Goal: Task Accomplishment & Management: Use online tool/utility

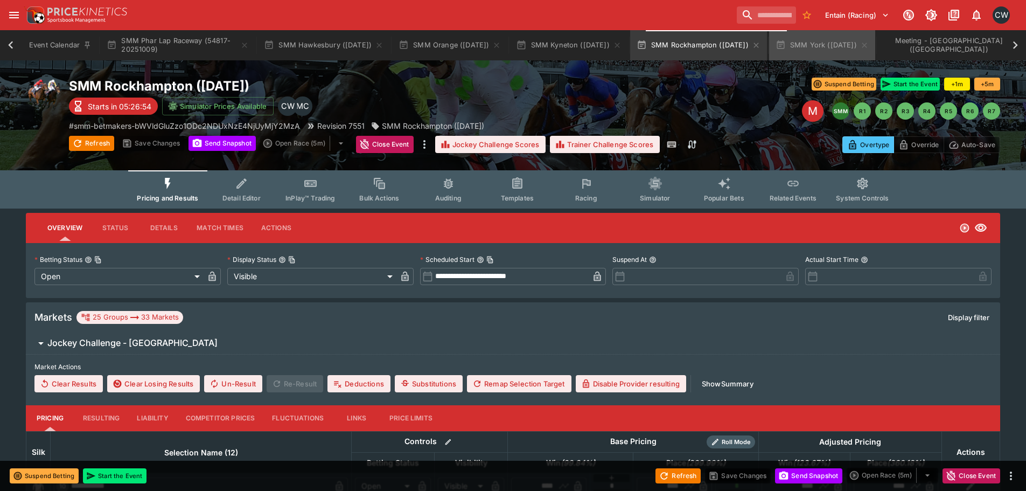
click at [850, 48] on button "SMM York ([DATE])" at bounding box center [822, 45] width 106 height 30
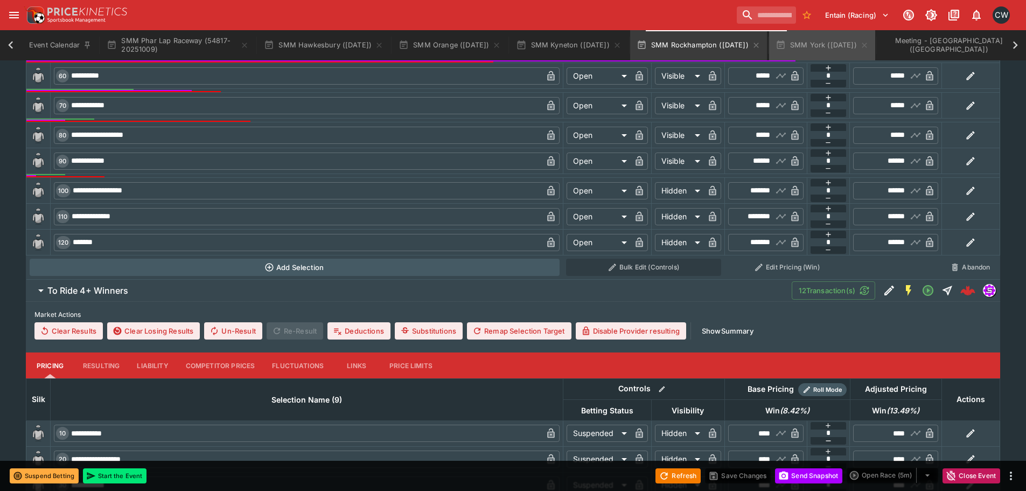
scroll to position [0, 16]
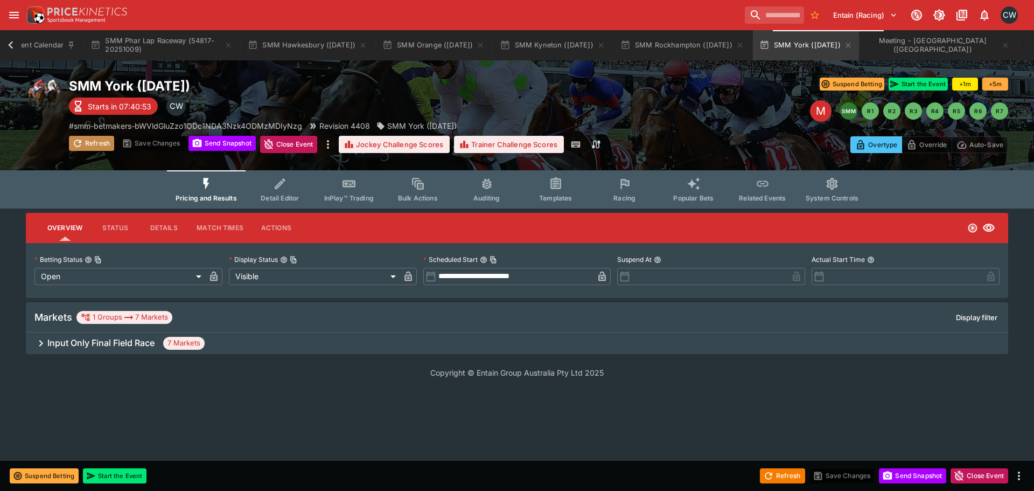
click at [100, 142] on button "Refresh" at bounding box center [91, 143] width 45 height 15
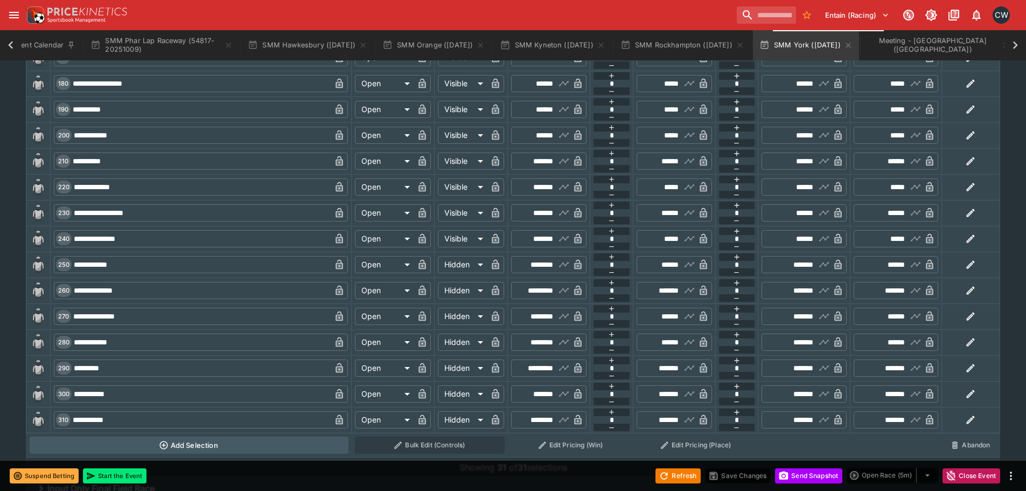
scroll to position [1077, 0]
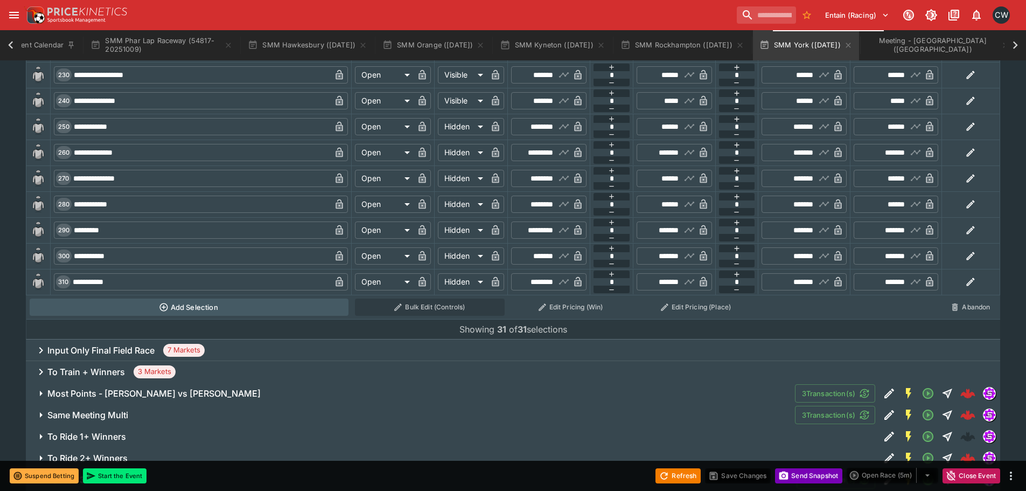
click at [790, 474] on button "Send Snapshot" at bounding box center [808, 475] width 67 height 15
click at [685, 471] on button "Refresh" at bounding box center [677, 475] width 45 height 15
click at [678, 473] on button "Refresh" at bounding box center [677, 475] width 45 height 15
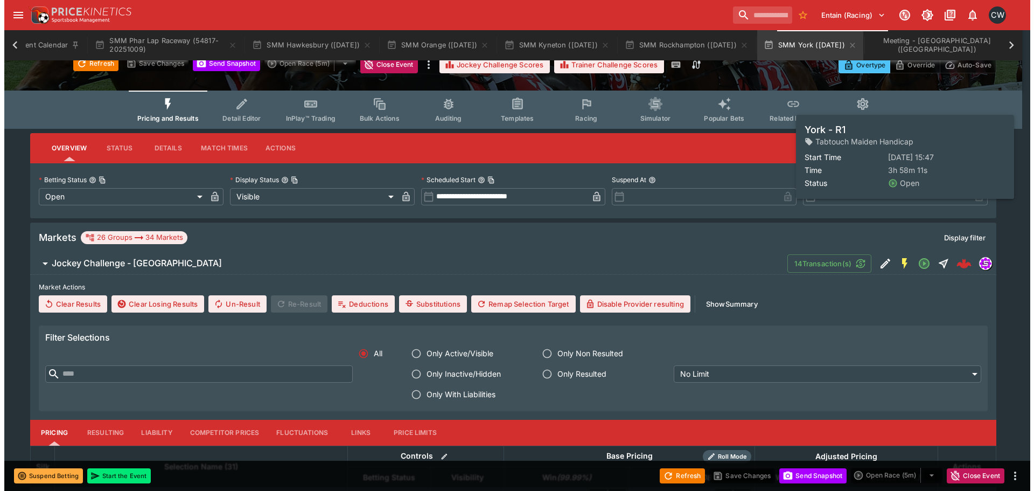
scroll to position [0, 0]
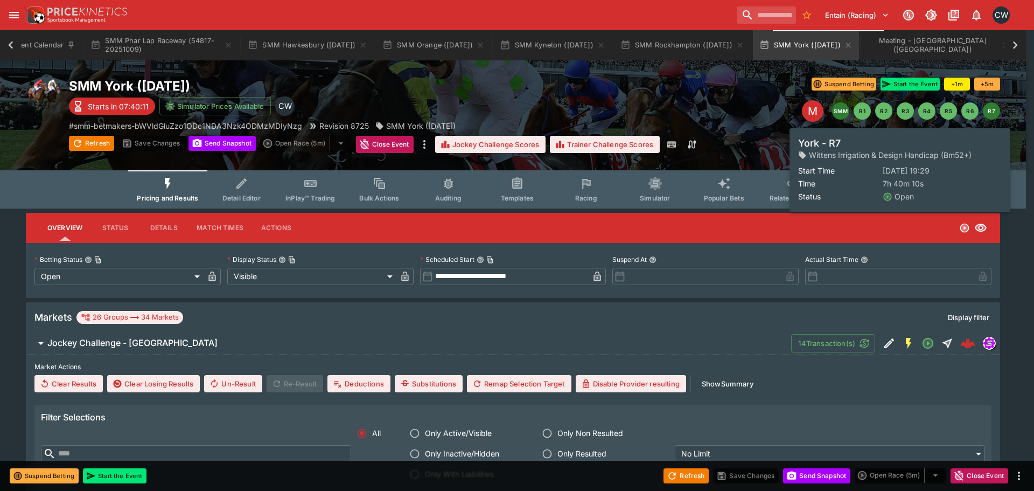
click at [991, 106] on button "R7" at bounding box center [991, 110] width 17 height 17
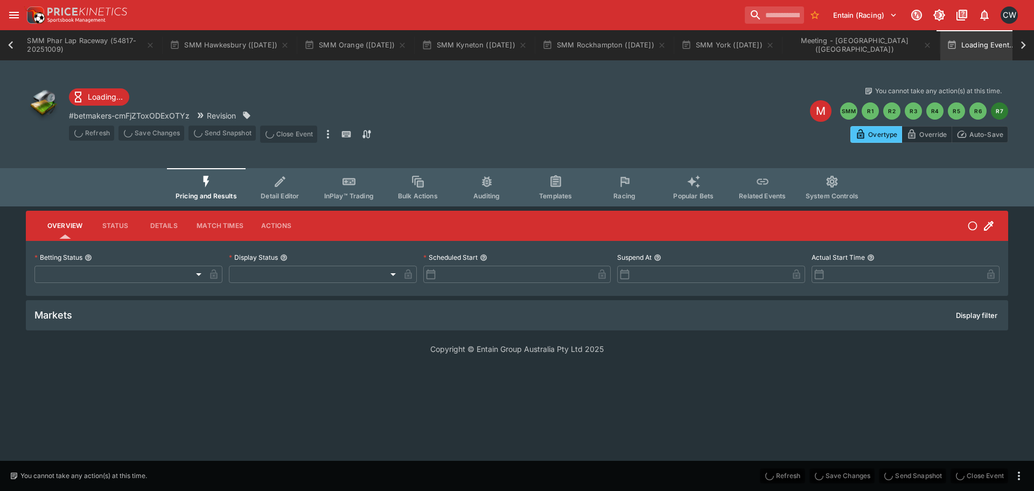
type input "**********"
type input "*******"
type input "**********"
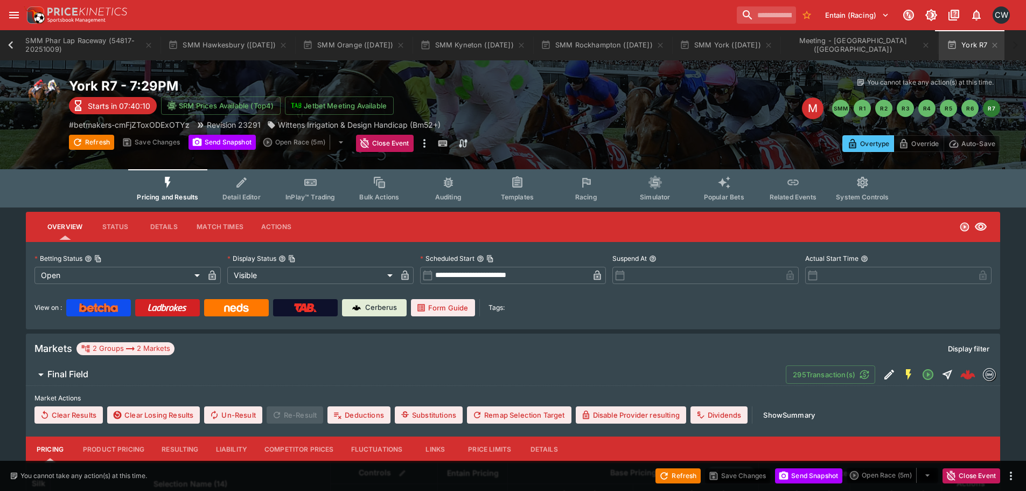
click at [582, 195] on span "Racing" at bounding box center [586, 197] width 22 height 8
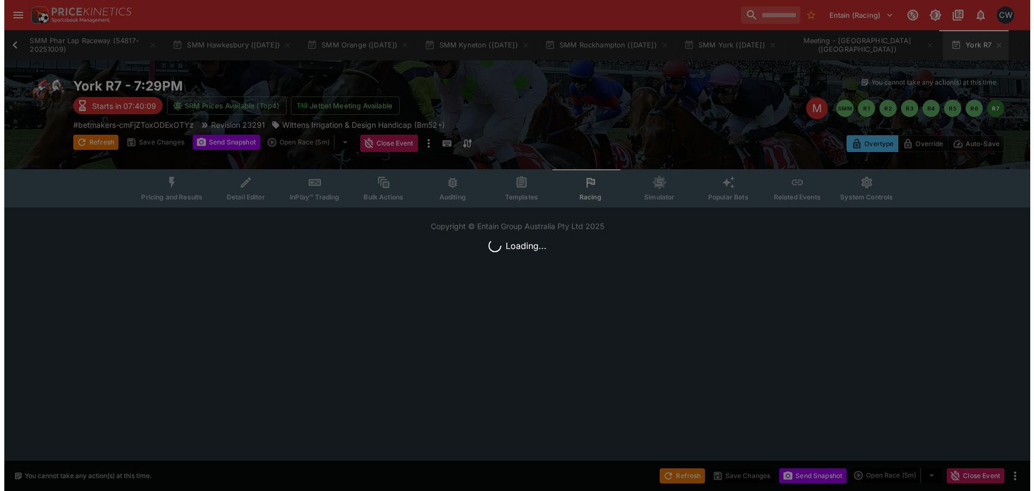
scroll to position [0, 89]
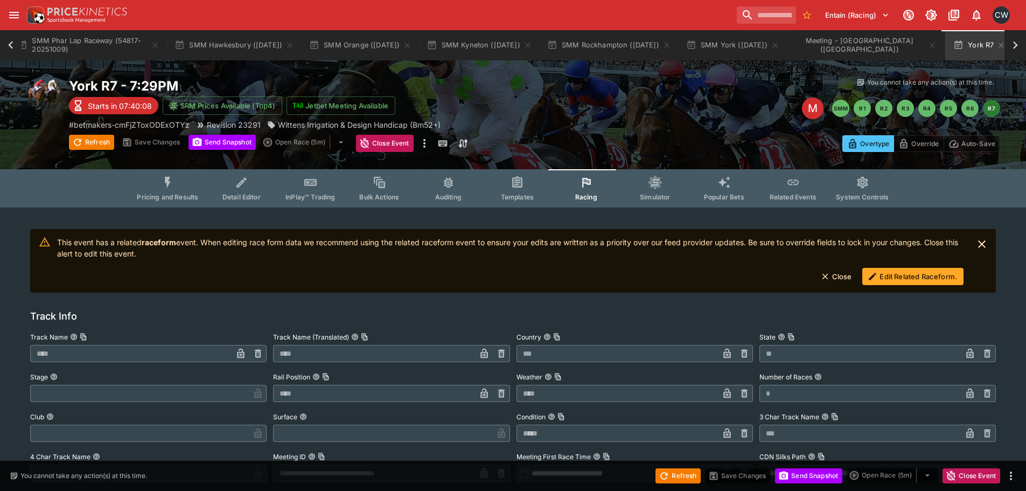
click at [944, 272] on button "Edit Related Raceform." at bounding box center [912, 276] width 101 height 17
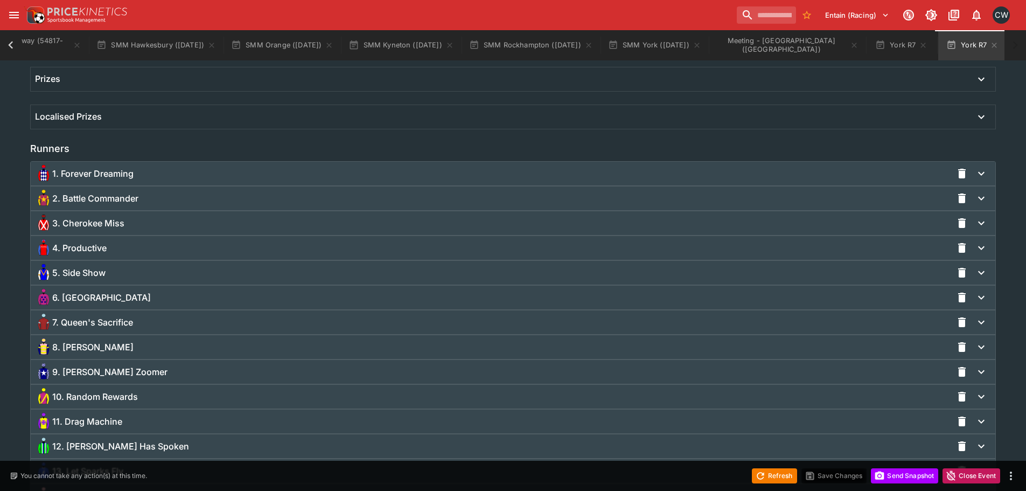
scroll to position [769, 0]
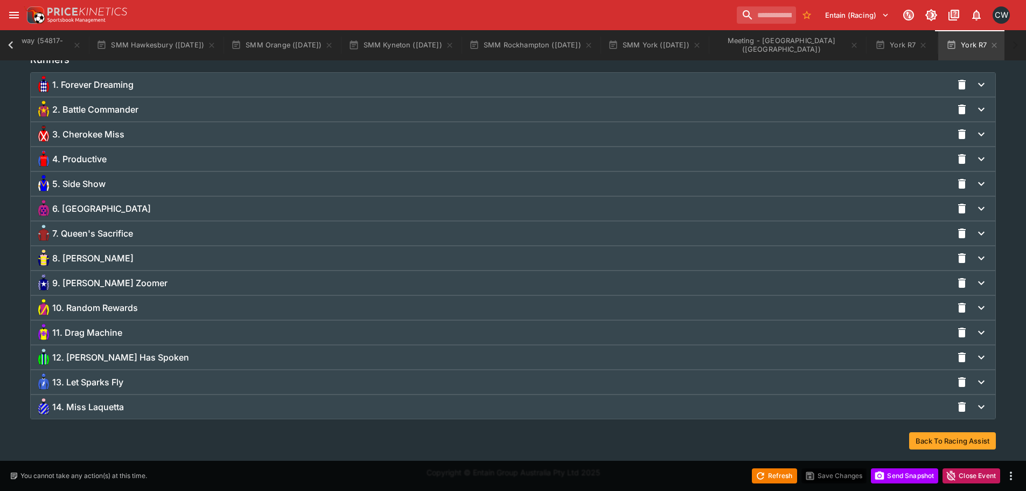
click at [90, 410] on span "14. Miss Laquetta" at bounding box center [88, 406] width 72 height 11
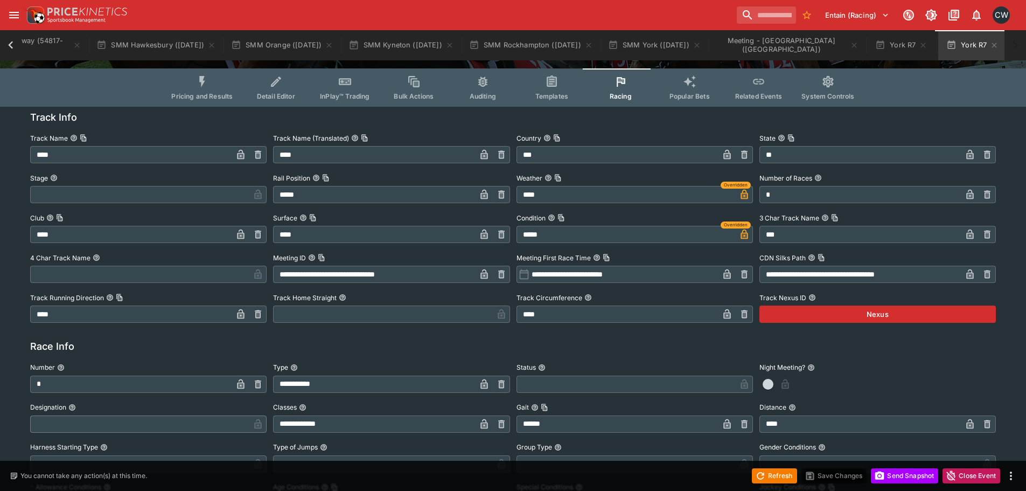
scroll to position [0, 0]
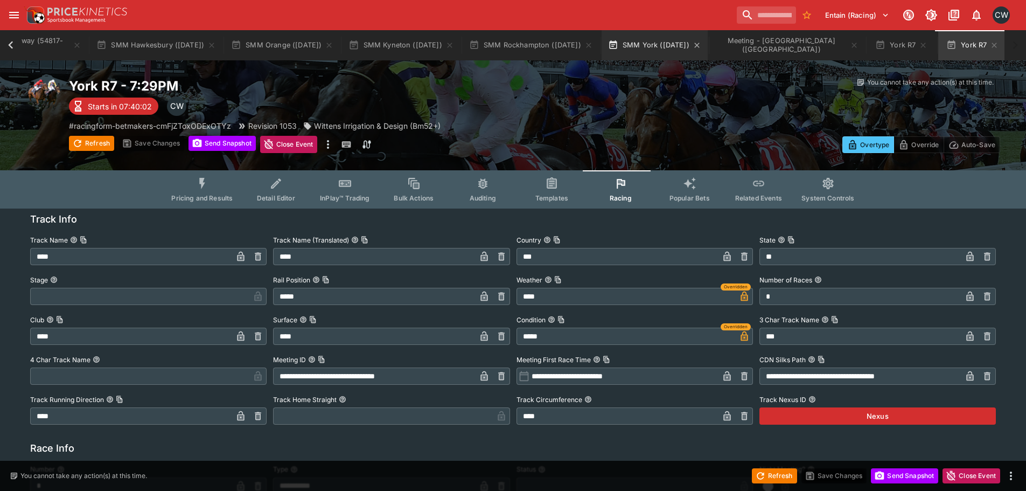
click at [668, 44] on button "SMM York ([DATE])" at bounding box center [654, 45] width 106 height 30
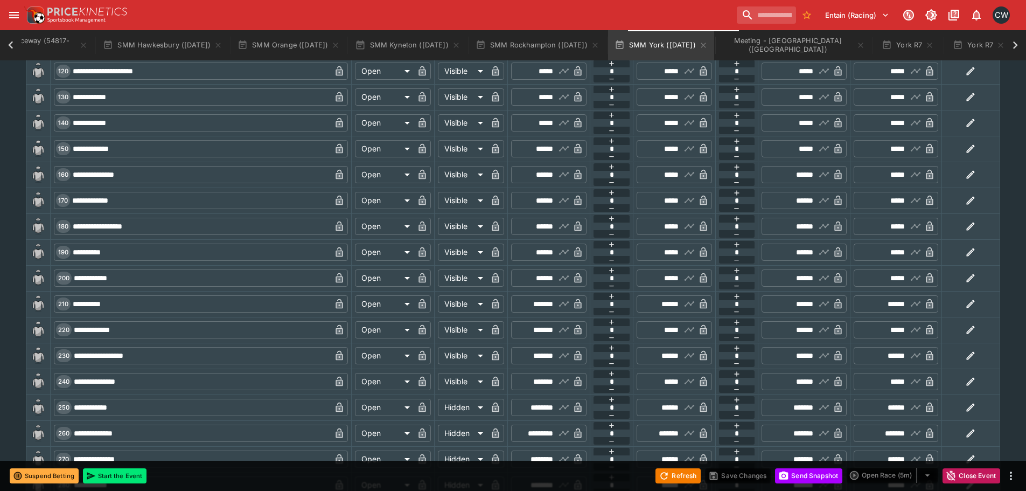
scroll to position [1238, 0]
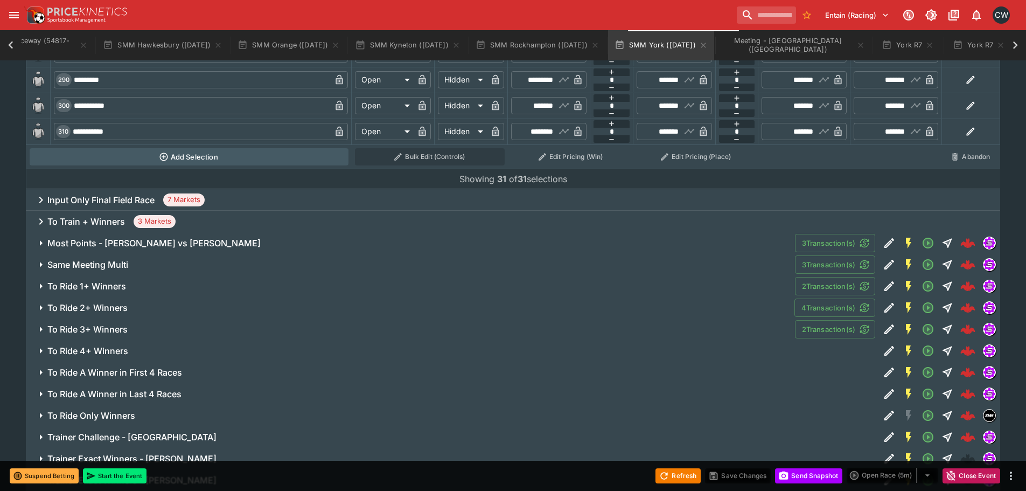
click at [112, 286] on h6 "To Ride 1+ Winners" at bounding box center [86, 286] width 79 height 11
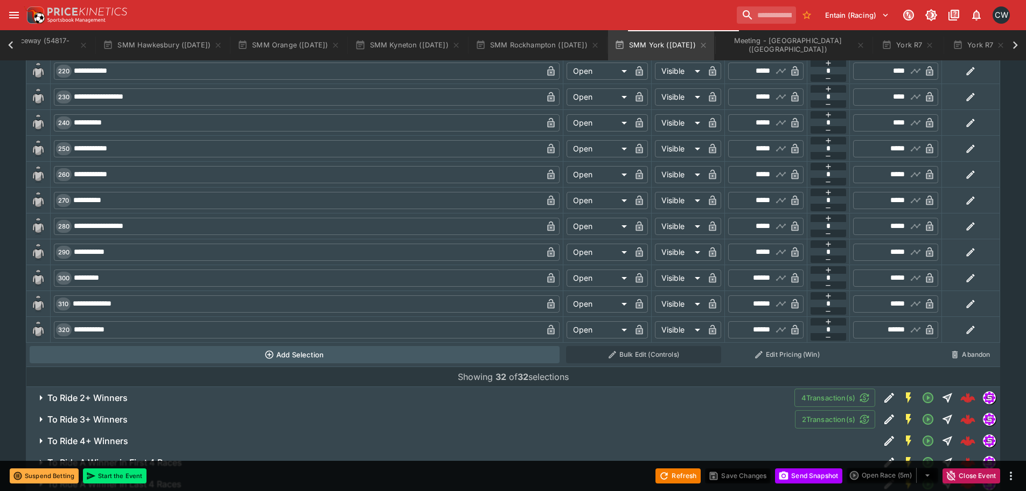
scroll to position [2315, 0]
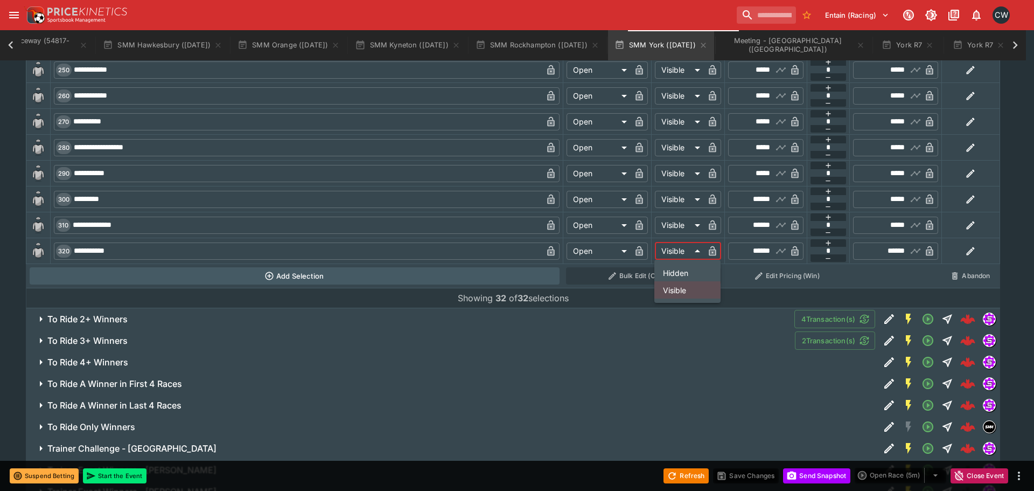
click at [671, 274] on li "Hidden" at bounding box center [687, 272] width 66 height 17
type input "******"
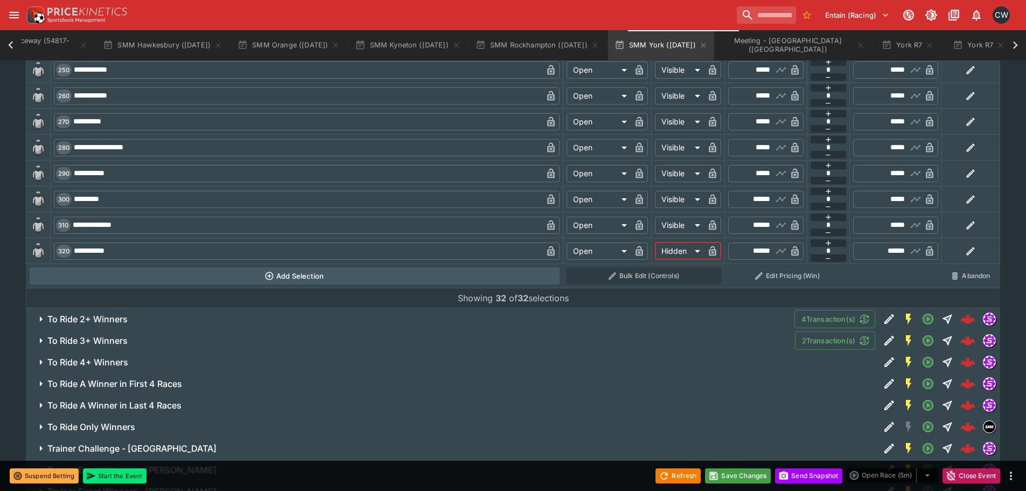
click at [711, 249] on icon "button" at bounding box center [712, 251] width 11 height 11
click at [133, 403] on h6 "To Ride A Winner in Last 4 Races" at bounding box center [114, 405] width 134 height 11
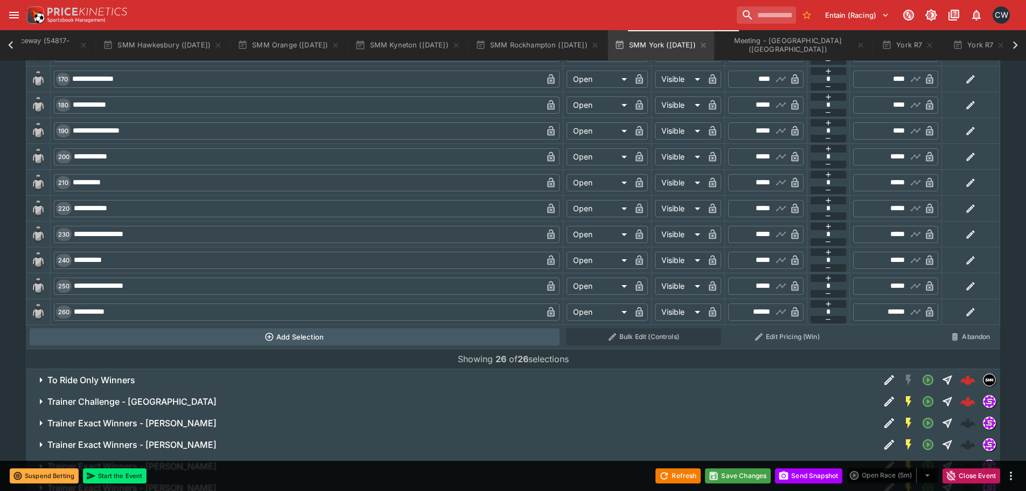
scroll to position [3299, 0]
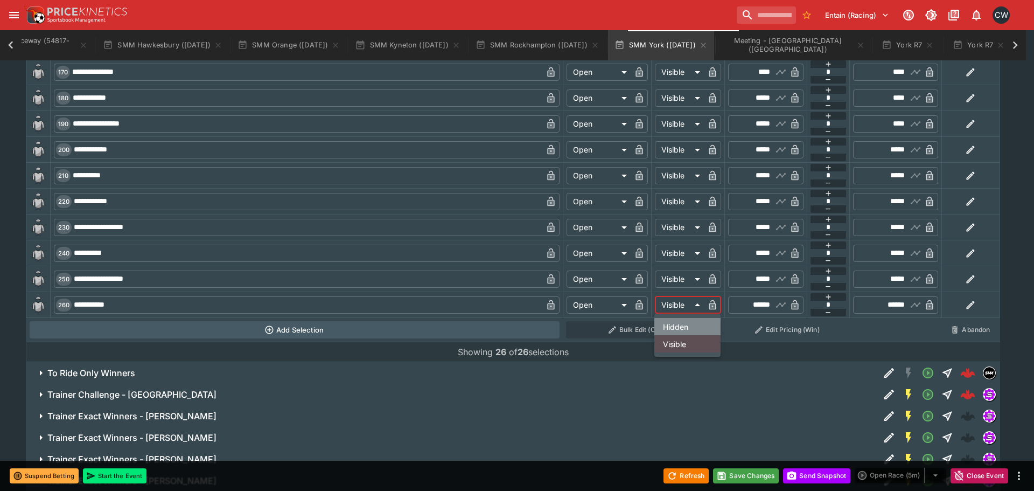
click at [675, 334] on li "Hidden" at bounding box center [687, 326] width 66 height 17
type input "******"
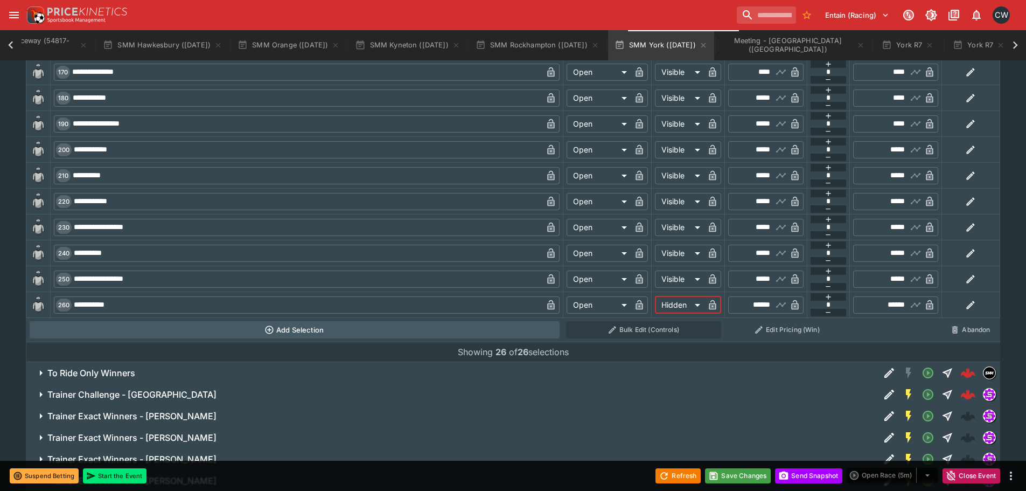
click at [711, 305] on icon "button" at bounding box center [712, 306] width 5 height 4
click at [721, 472] on button "Save Changes" at bounding box center [738, 475] width 66 height 15
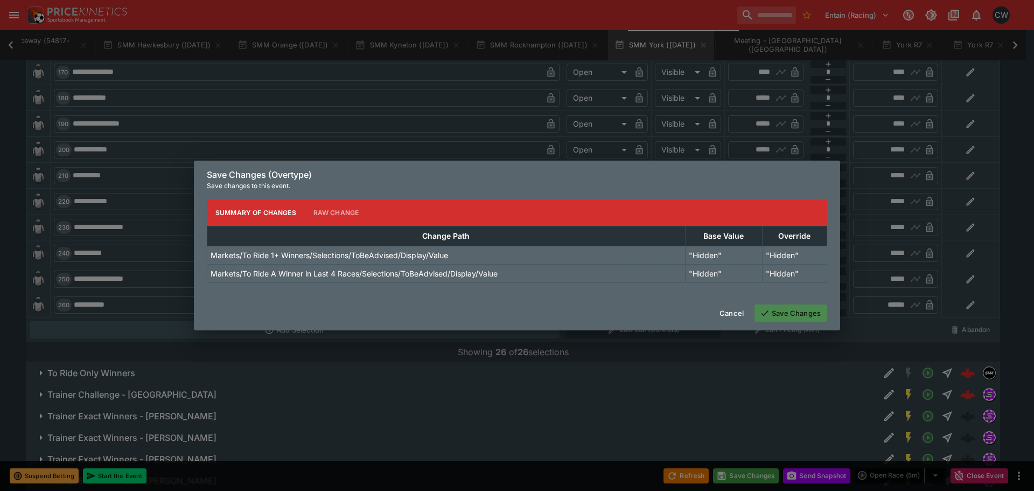
click at [780, 308] on button "Save Changes" at bounding box center [790, 312] width 73 height 17
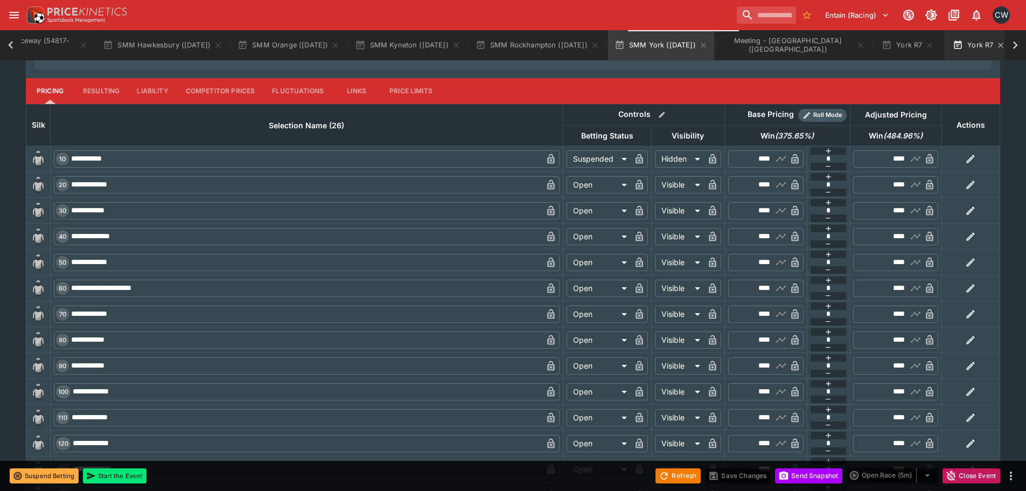
scroll to position [2706, 0]
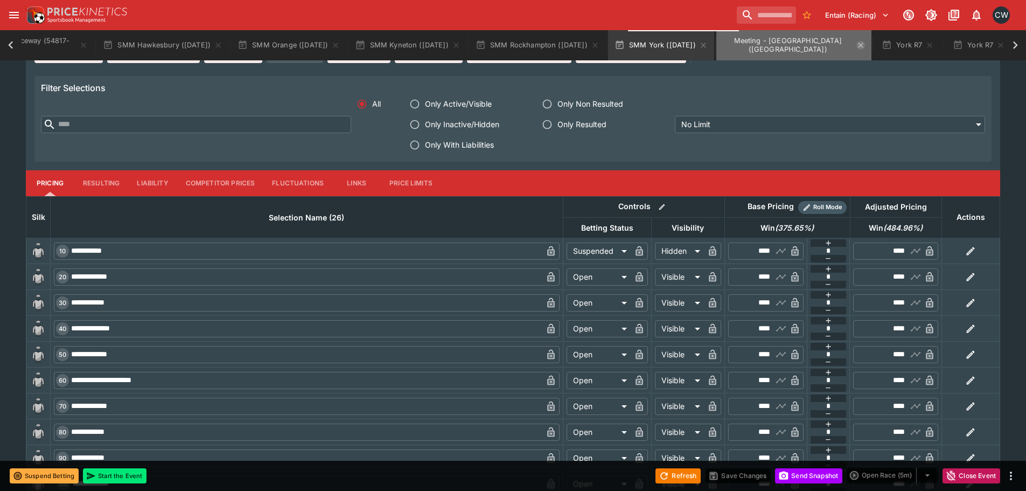
click at [860, 45] on icon "Meeting - Rockhampton (AUS)" at bounding box center [860, 45] width 9 height 9
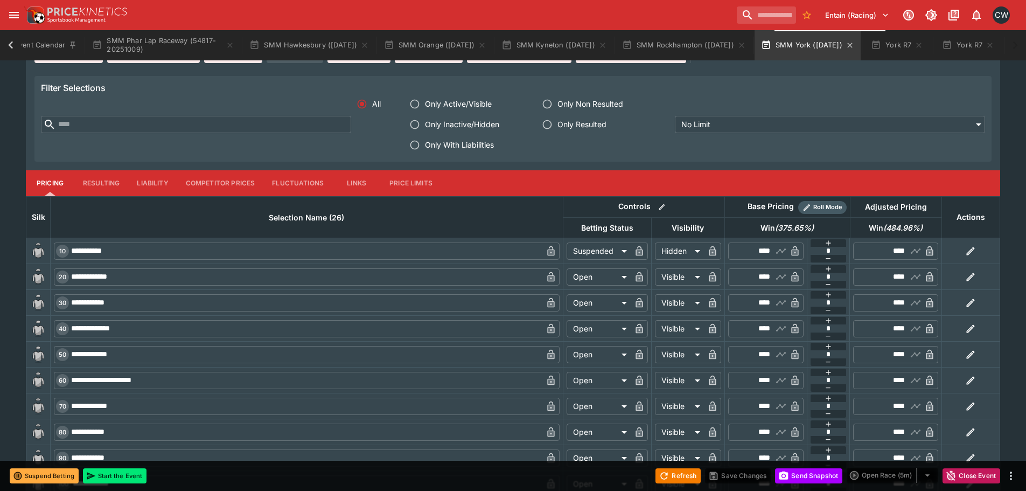
scroll to position [0, 40]
click at [916, 45] on icon "button" at bounding box center [918, 45] width 9 height 9
click at [937, 45] on icon "button" at bounding box center [933, 45] width 9 height 9
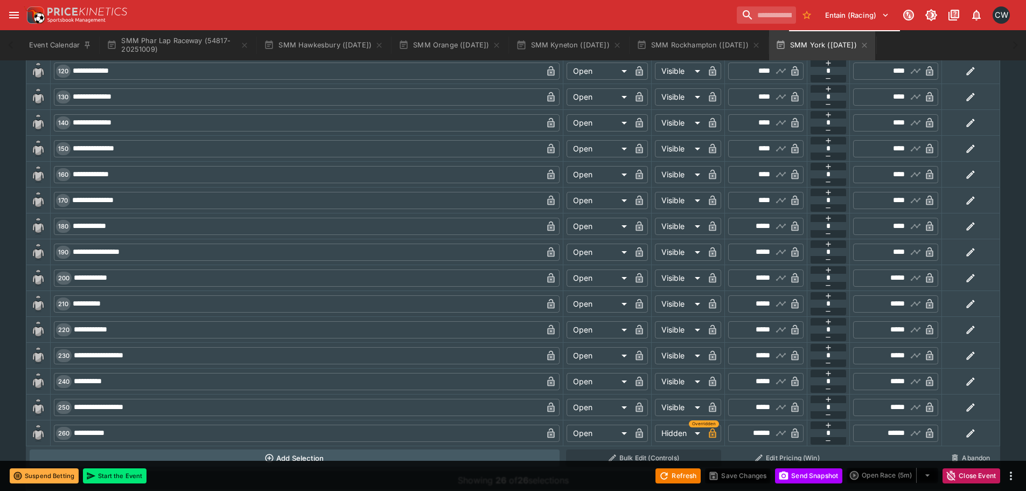
scroll to position [3191, 0]
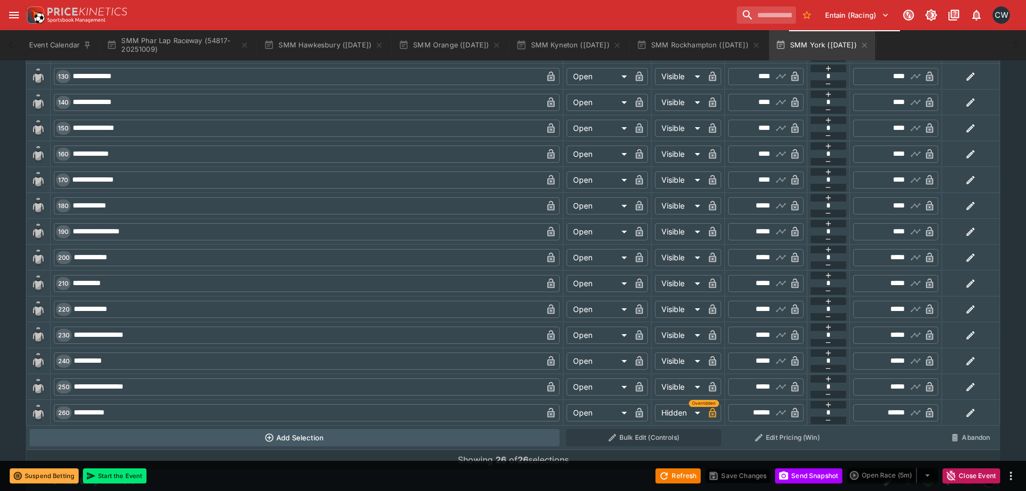
click at [173, 382] on input "**********" at bounding box center [307, 386] width 471 height 17
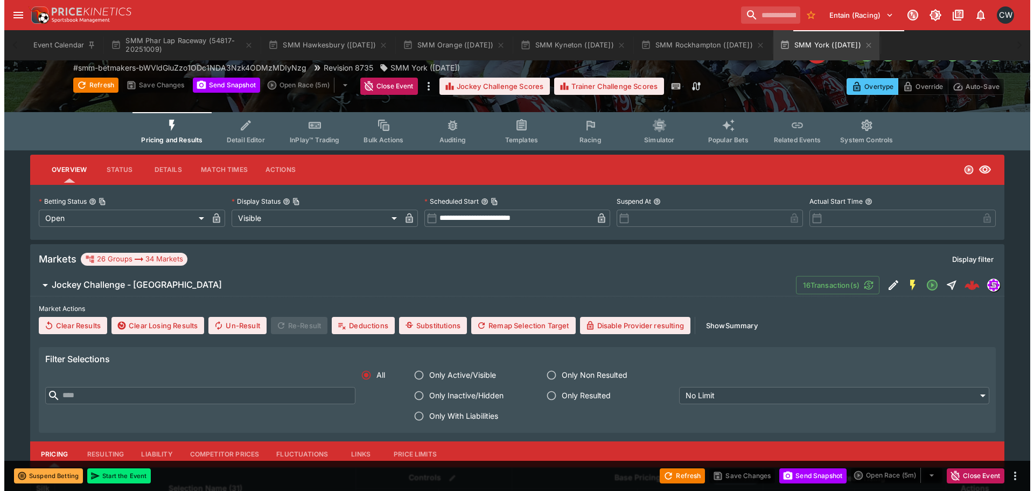
scroll to position [0, 0]
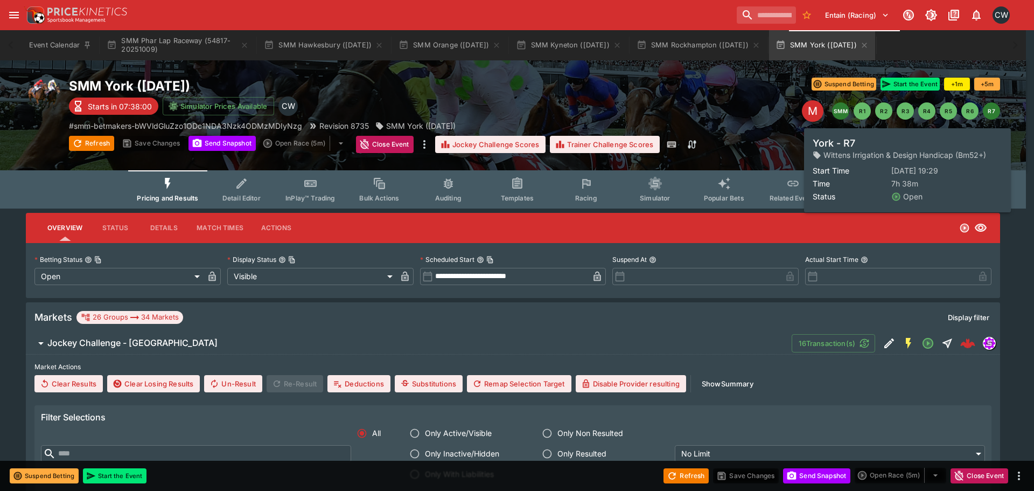
click at [995, 109] on button "R7" at bounding box center [991, 110] width 17 height 17
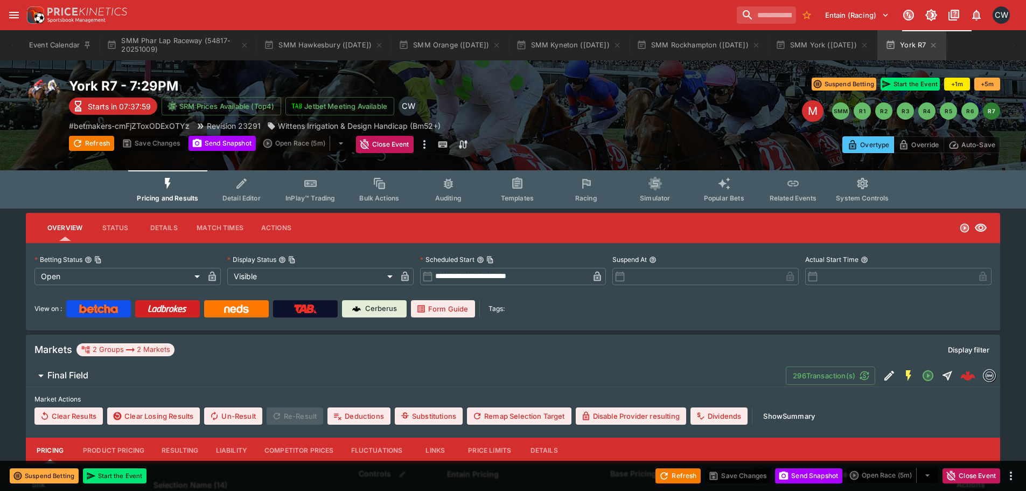
click at [579, 188] on icon "Event type filters" at bounding box center [586, 184] width 14 height 14
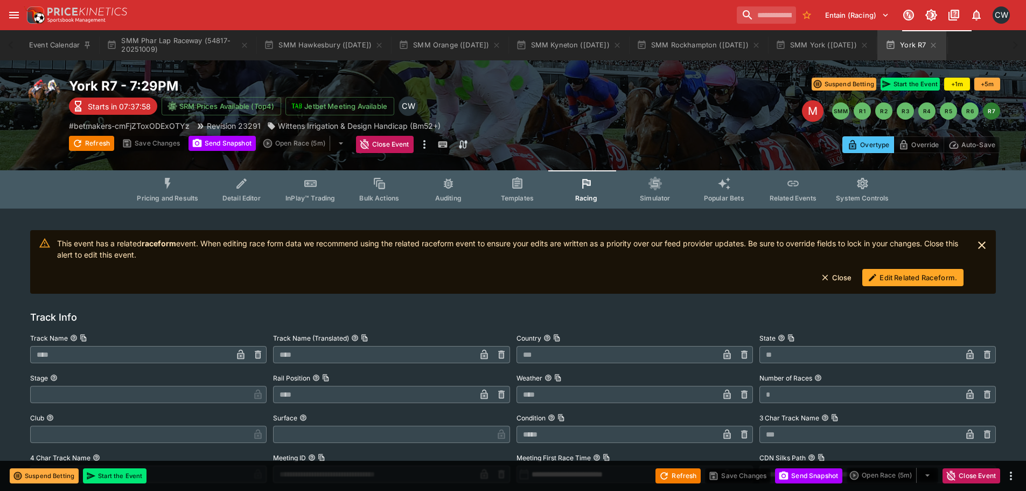
click at [911, 279] on button "Edit Related Raceform." at bounding box center [912, 277] width 101 height 17
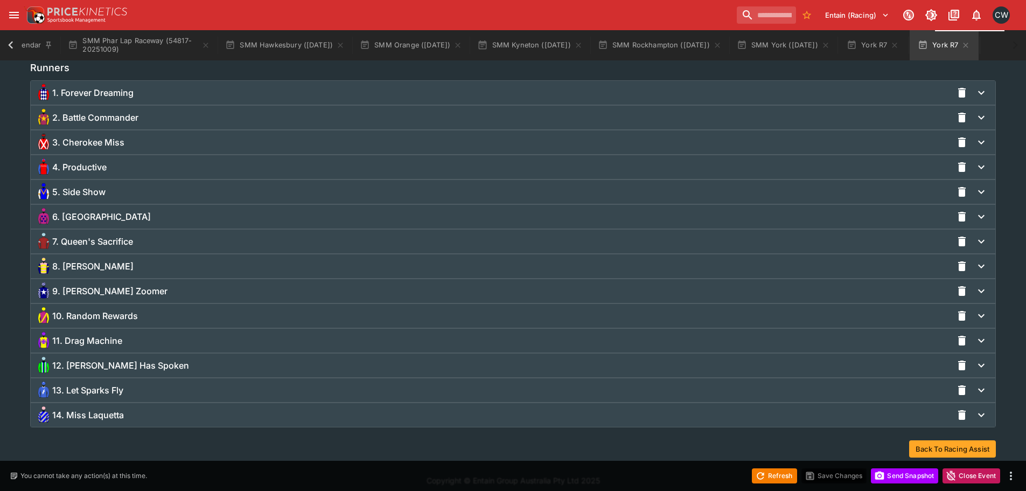
scroll to position [769, 0]
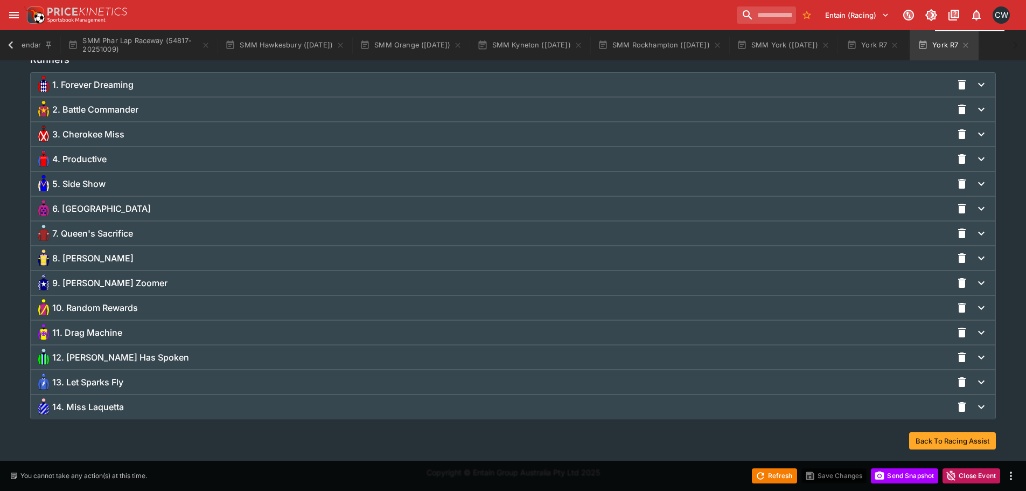
click at [99, 405] on span "14. Miss Laquetta" at bounding box center [88, 406] width 72 height 11
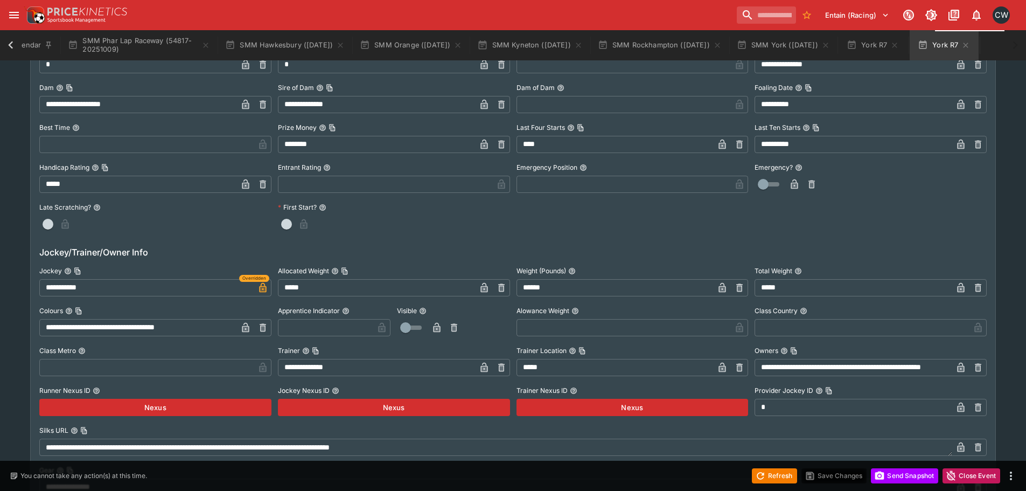
scroll to position [1256, 0]
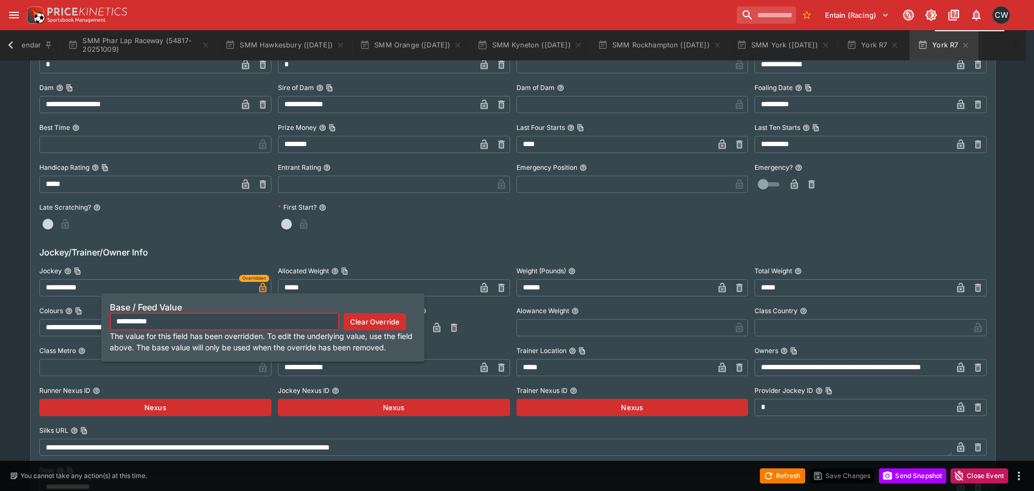
click at [390, 327] on button "Clear Override" at bounding box center [375, 321] width 62 height 17
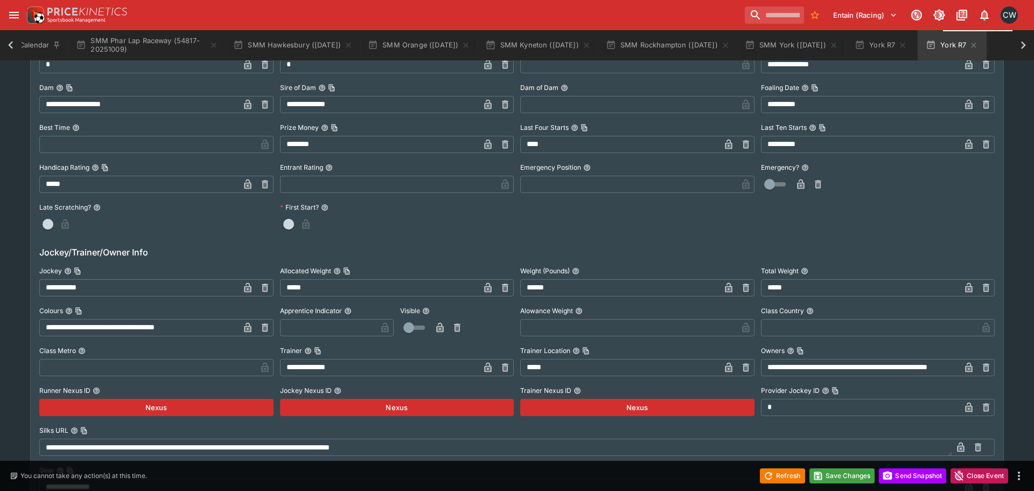
scroll to position [0, 32]
click at [265, 286] on icon "button" at bounding box center [263, 287] width 6 height 8
click at [236, 286] on input "text" at bounding box center [146, 287] width 215 height 17
paste input "**********"
type input "**********"
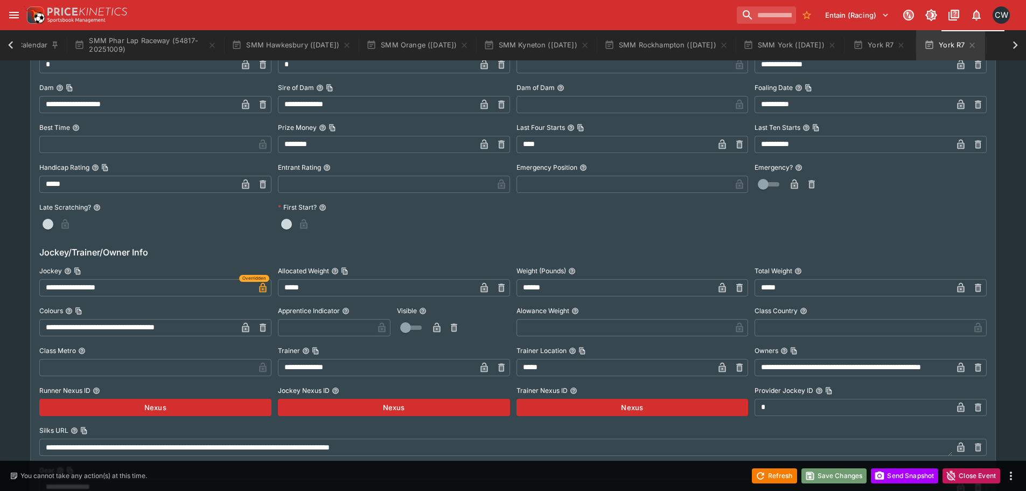
click at [821, 473] on button "Save Changes" at bounding box center [834, 475] width 66 height 15
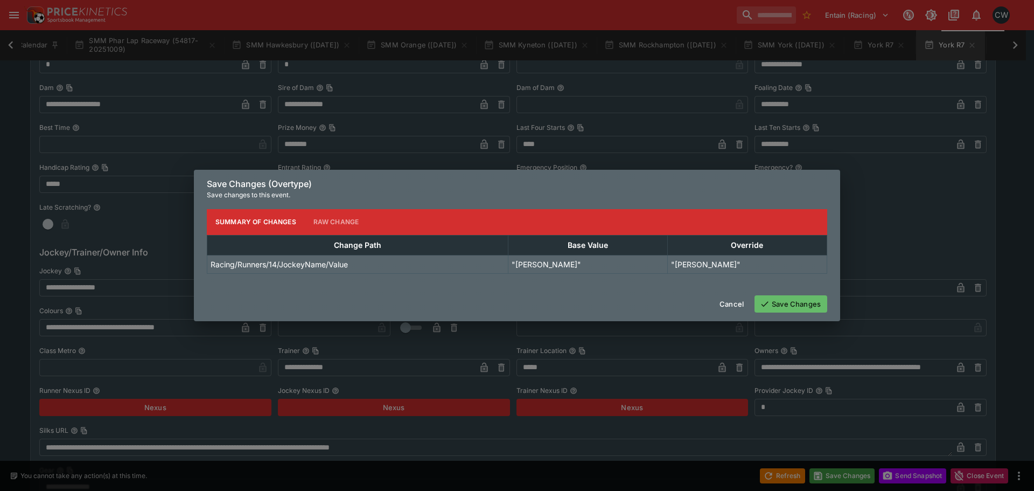
click at [790, 307] on button "Save Changes" at bounding box center [790, 303] width 73 height 17
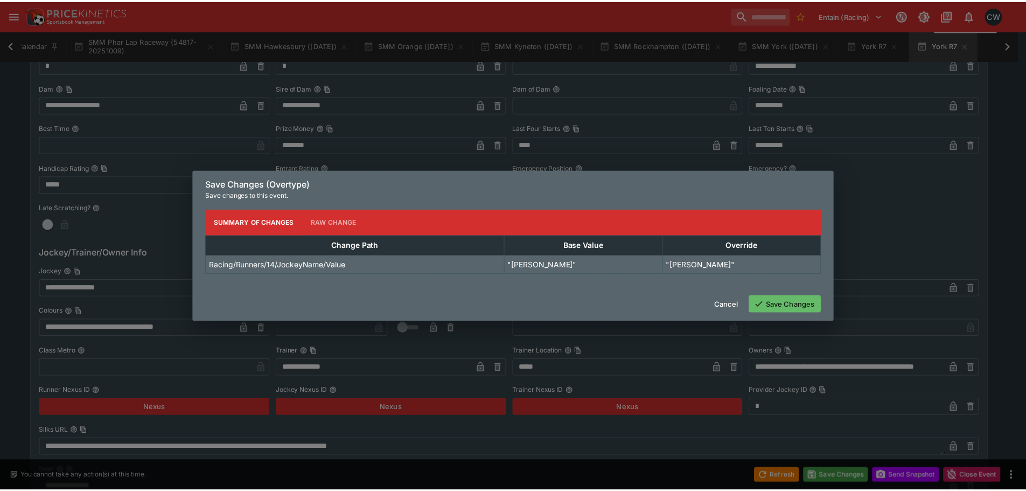
scroll to position [0, 0]
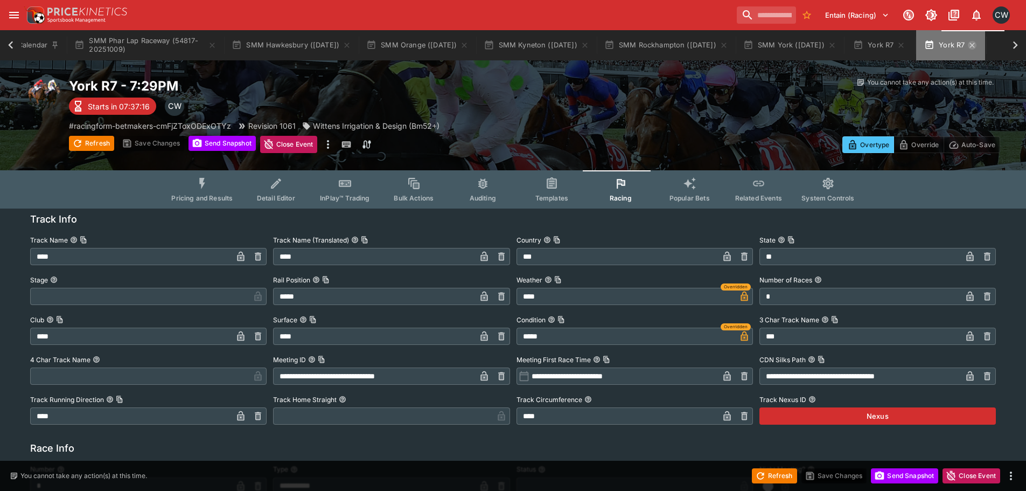
click at [975, 45] on icon "button" at bounding box center [972, 45] width 5 height 5
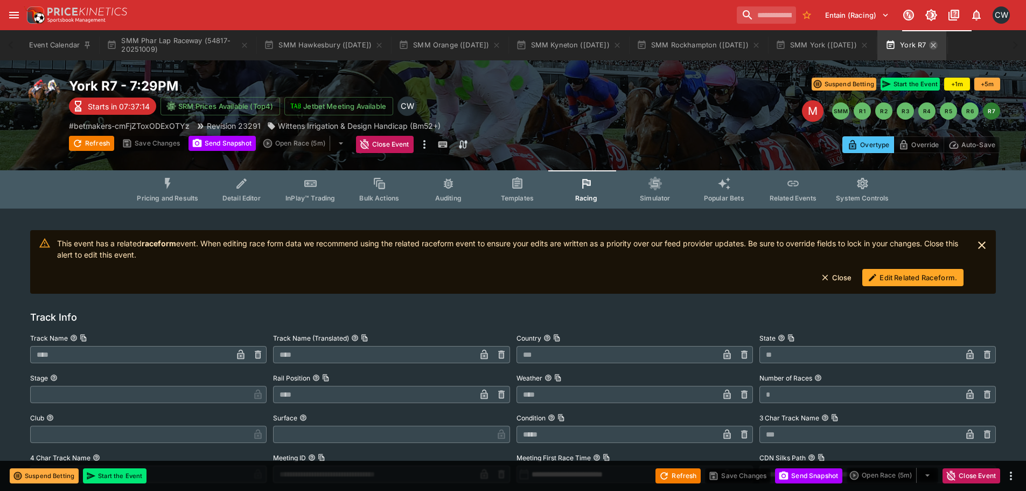
click at [937, 46] on icon "button" at bounding box center [933, 45] width 9 height 9
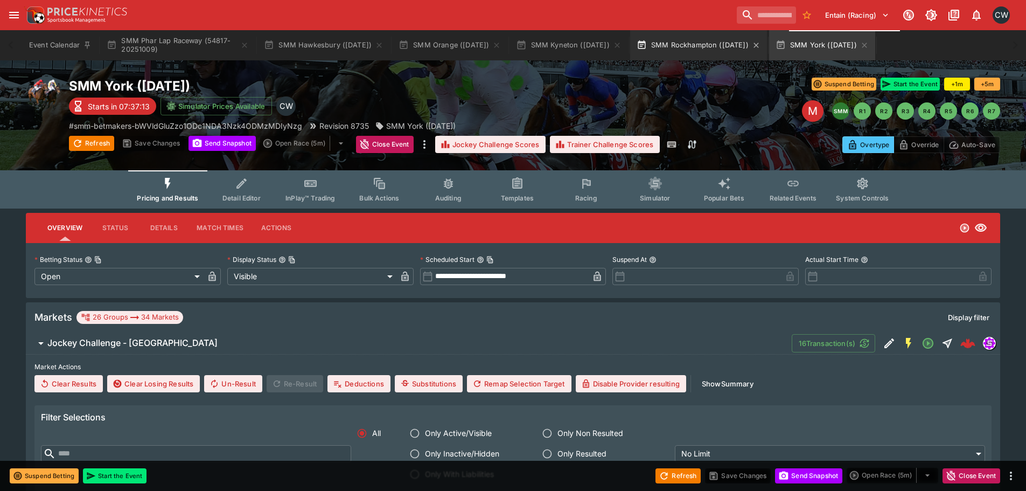
click at [725, 46] on button "SMM Rockhampton ([DATE])" at bounding box center [698, 45] width 137 height 30
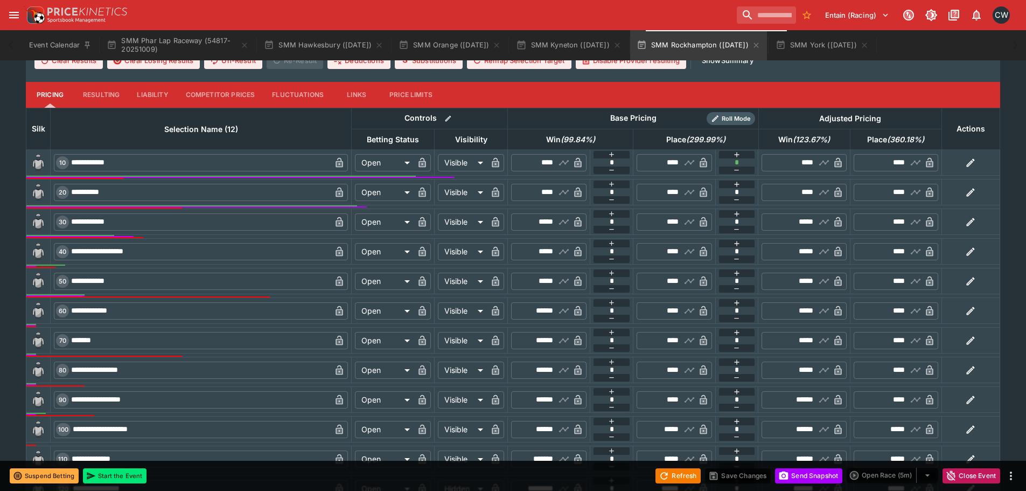
scroll to position [754, 0]
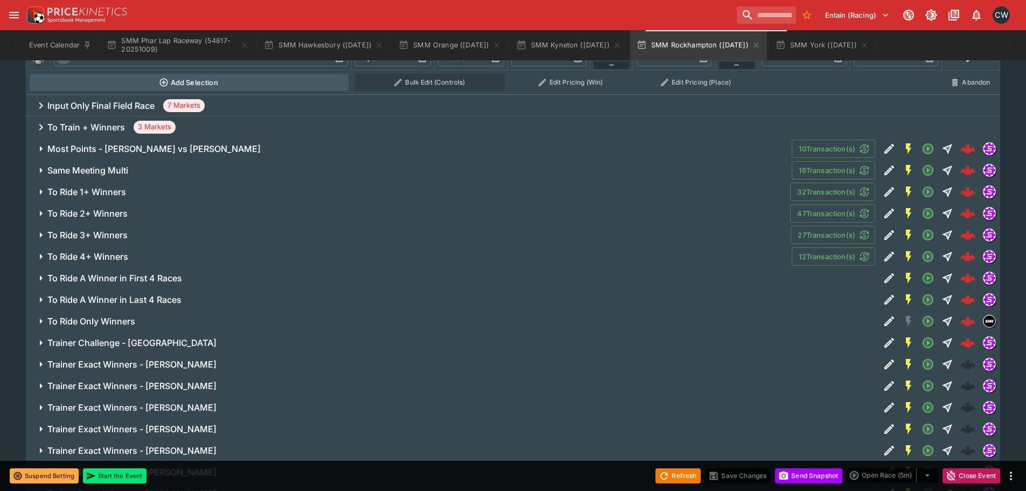
click at [139, 255] on span "To Ride 4+ Winners" at bounding box center [415, 256] width 736 height 11
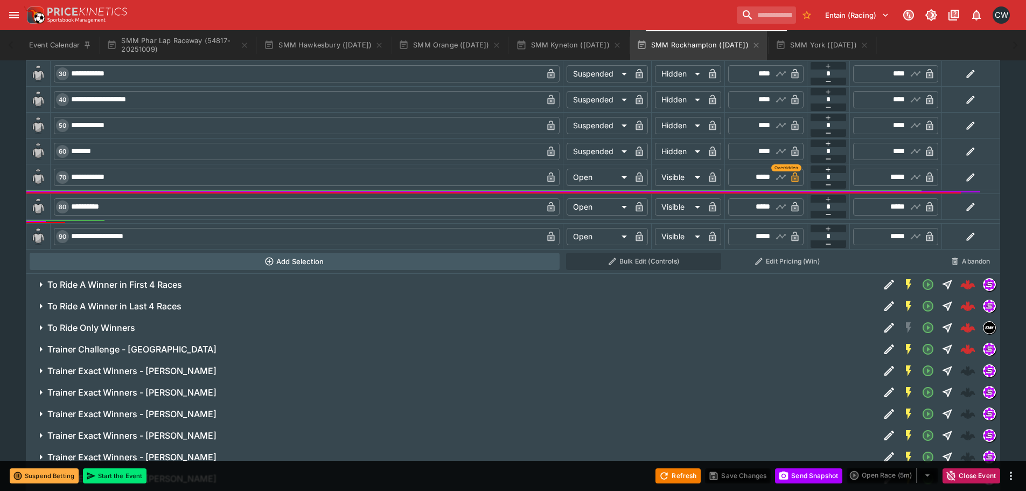
scroll to position [808, 0]
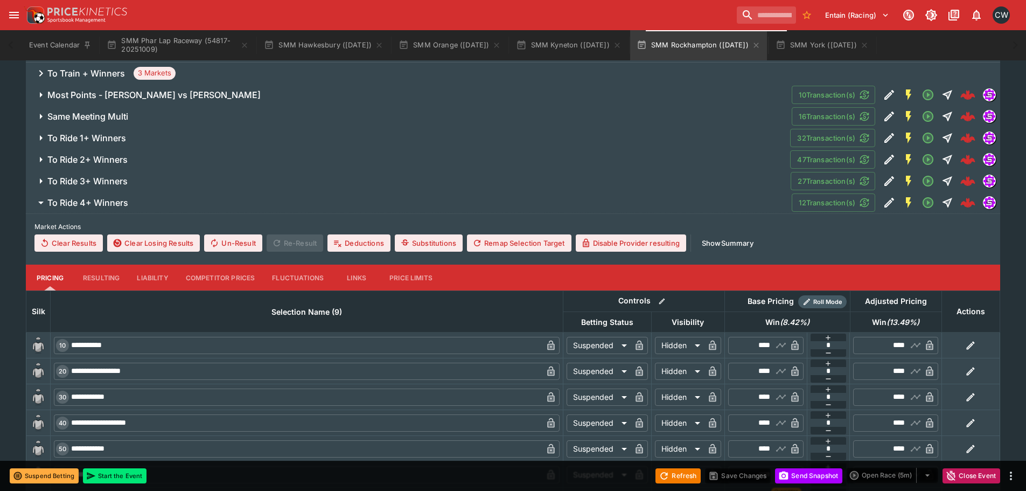
click at [258, 180] on span "To Ride 3+ Winners" at bounding box center [414, 181] width 734 height 11
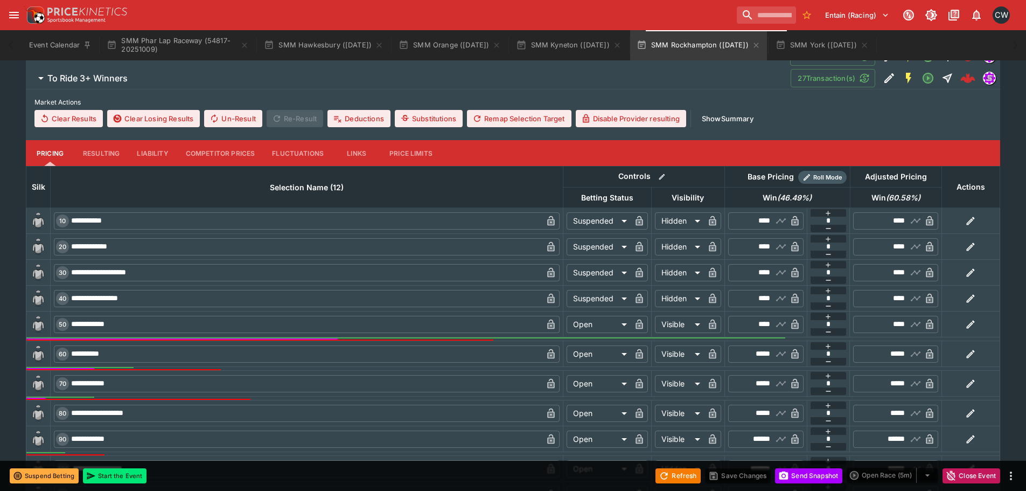
scroll to position [862, 0]
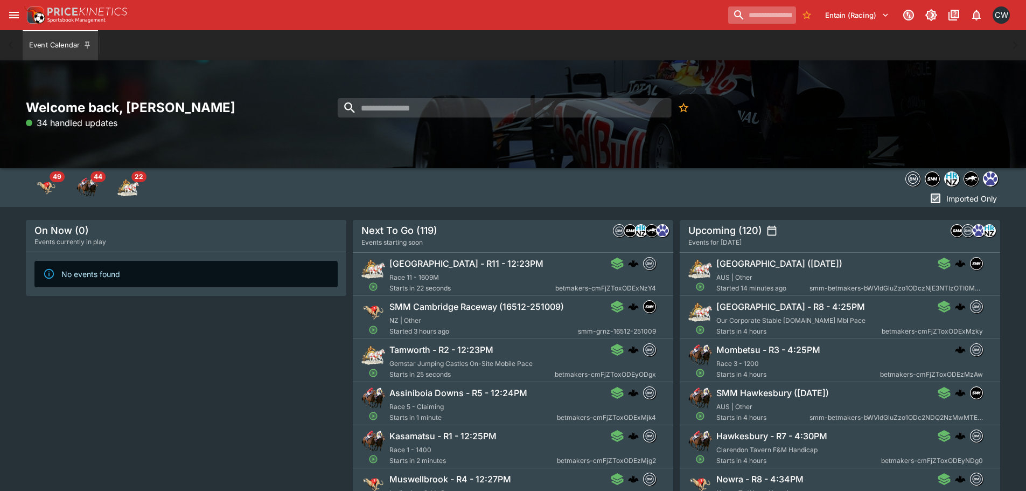
click at [733, 15] on input "search" at bounding box center [762, 14] width 68 height 17
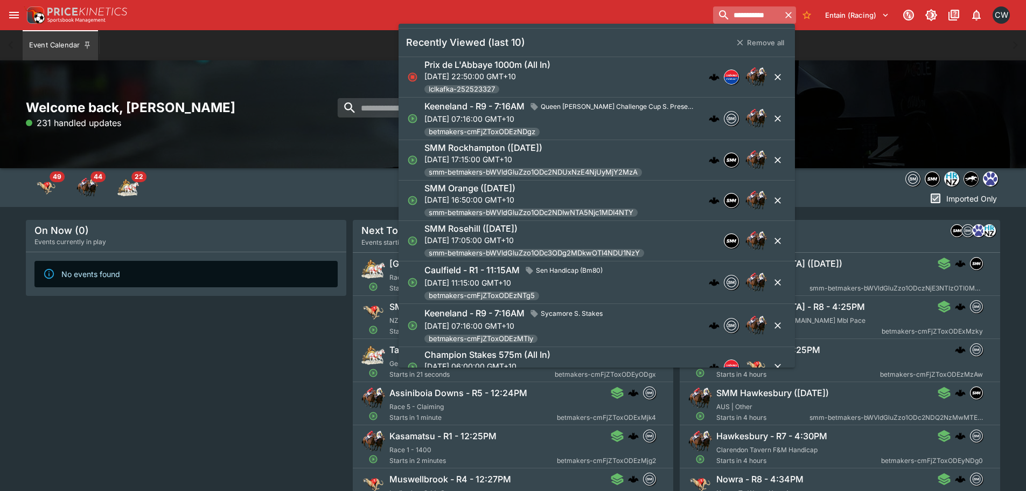
type input "**********"
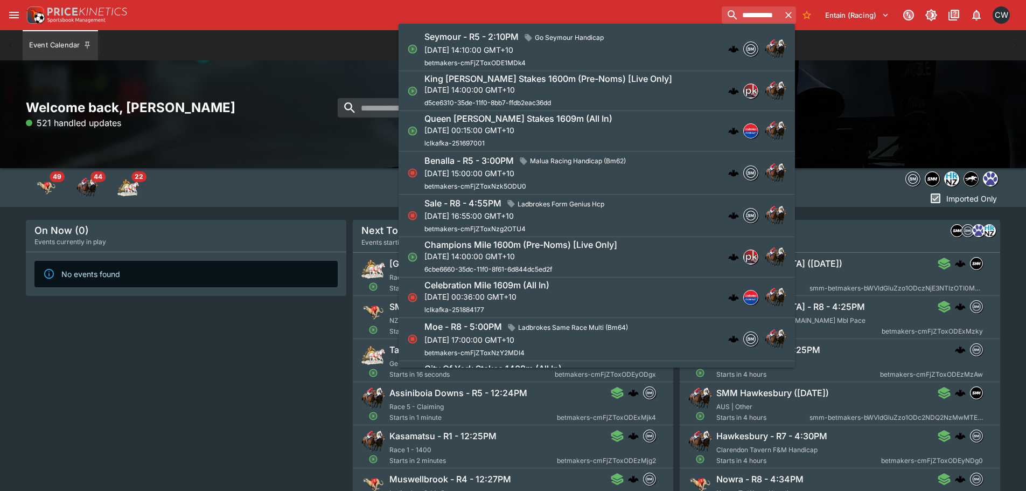
click at [550, 90] on p "Sat, 18 Oct 2025, 14:00:00 GMT+10" at bounding box center [548, 89] width 248 height 11
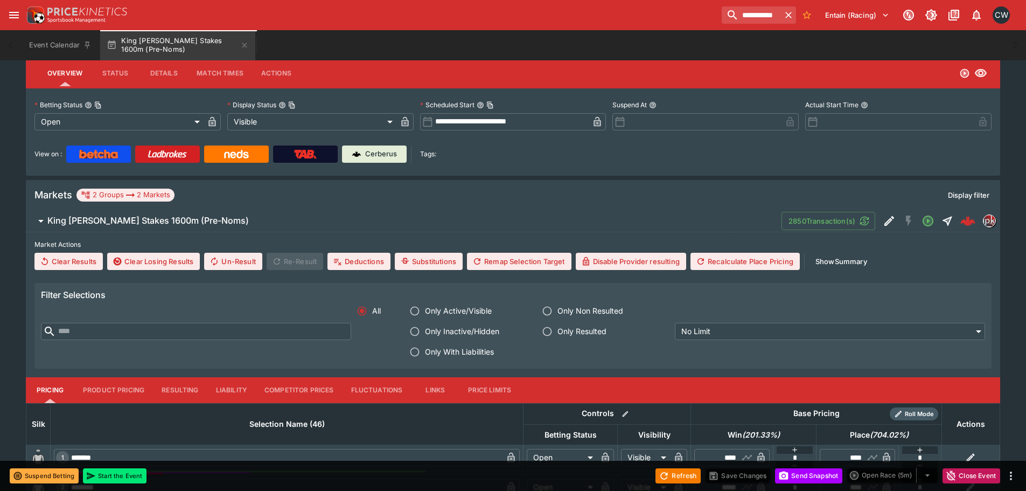
scroll to position [323, 0]
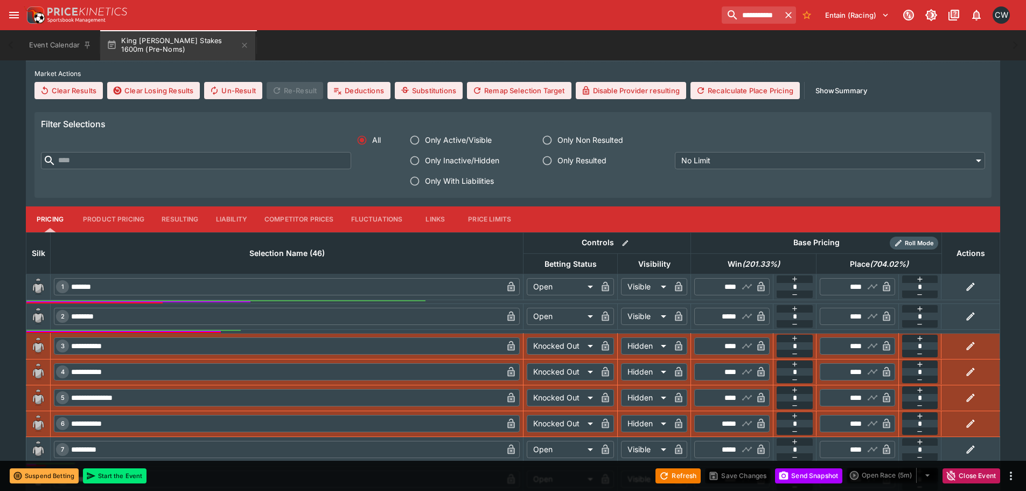
click at [277, 246] on th "Selection Name (46)" at bounding box center [287, 252] width 473 height 41
click at [276, 249] on span "Selection Name (46)" at bounding box center [286, 253] width 99 height 13
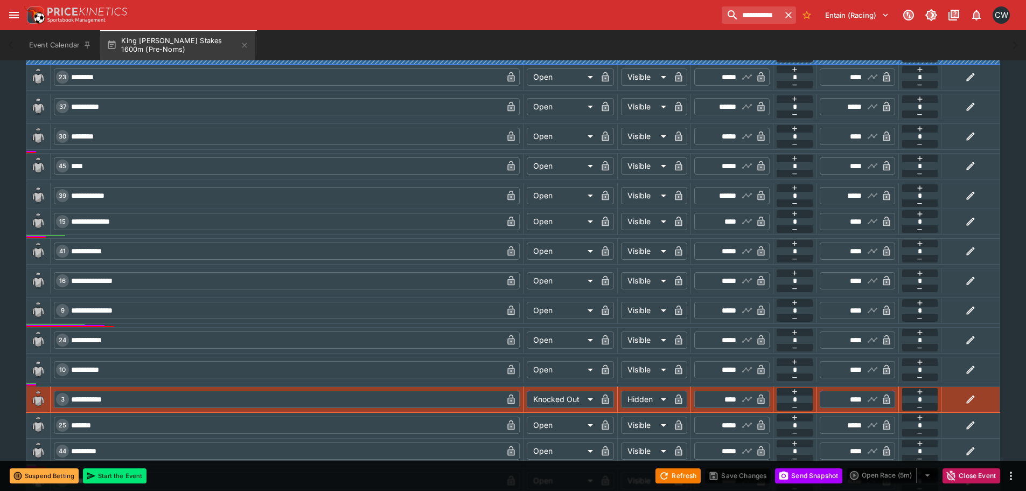
scroll to position [1491, 0]
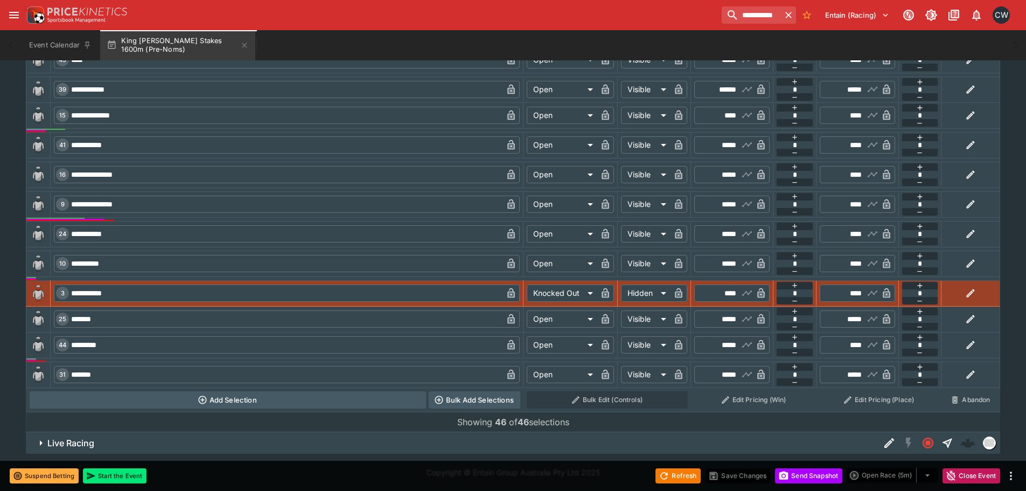
click at [255, 400] on button "Add Selection" at bounding box center [228, 399] width 396 height 17
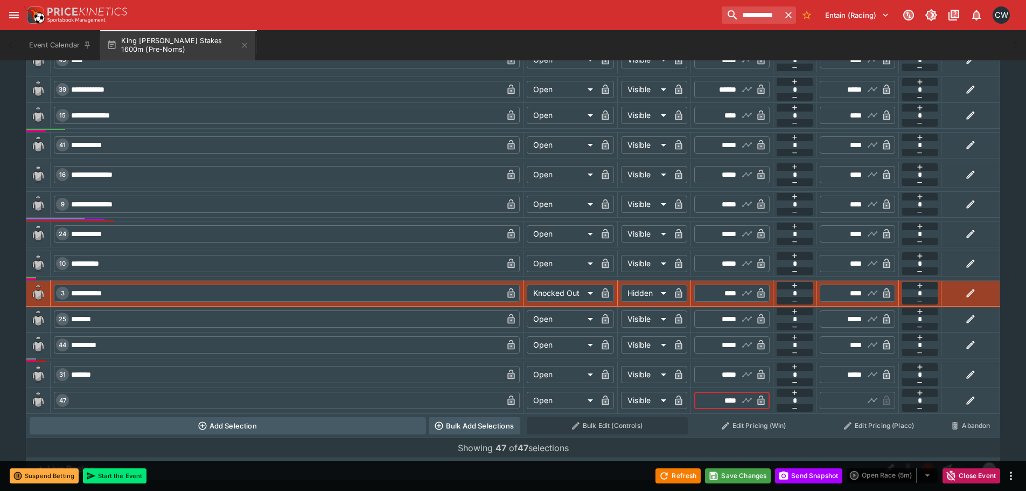
click at [718, 402] on input "****" at bounding box center [722, 399] width 31 height 17
click at [201, 401] on input "text" at bounding box center [285, 399] width 433 height 17
type input "*****"
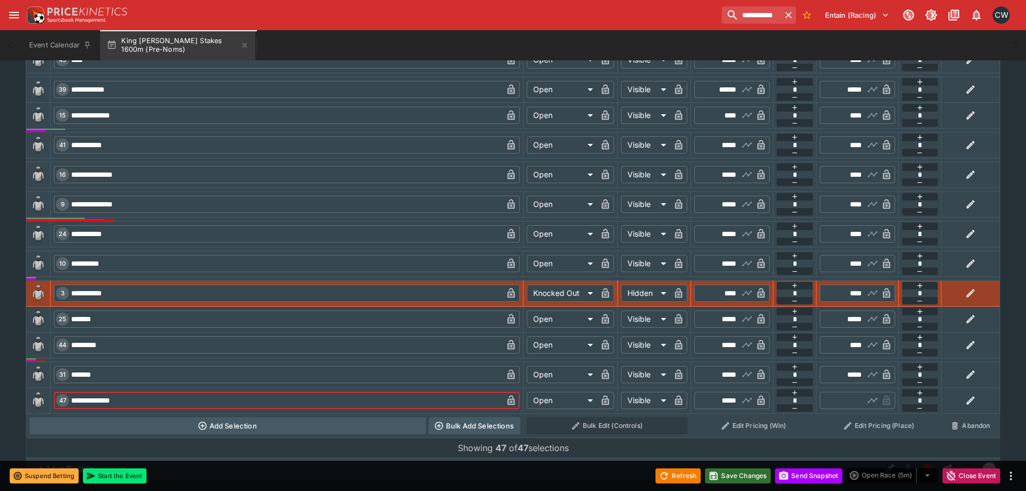
type input "**********"
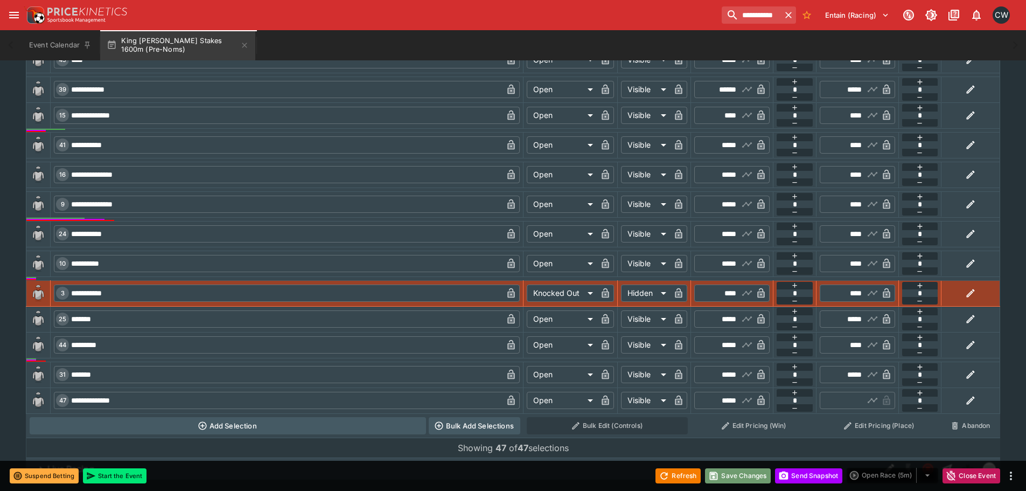
click at [751, 478] on button "Save Changes" at bounding box center [738, 475] width 66 height 15
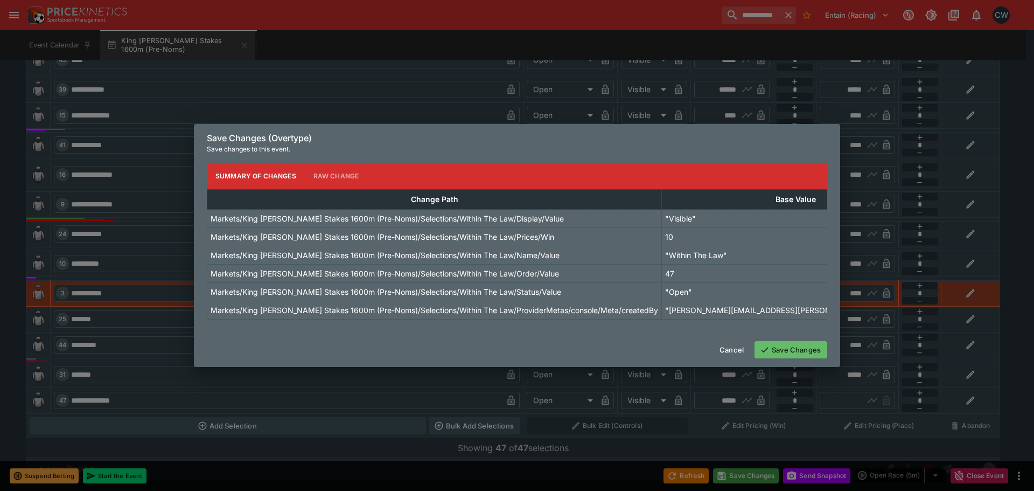
click at [776, 347] on button "Save Changes" at bounding box center [790, 349] width 73 height 17
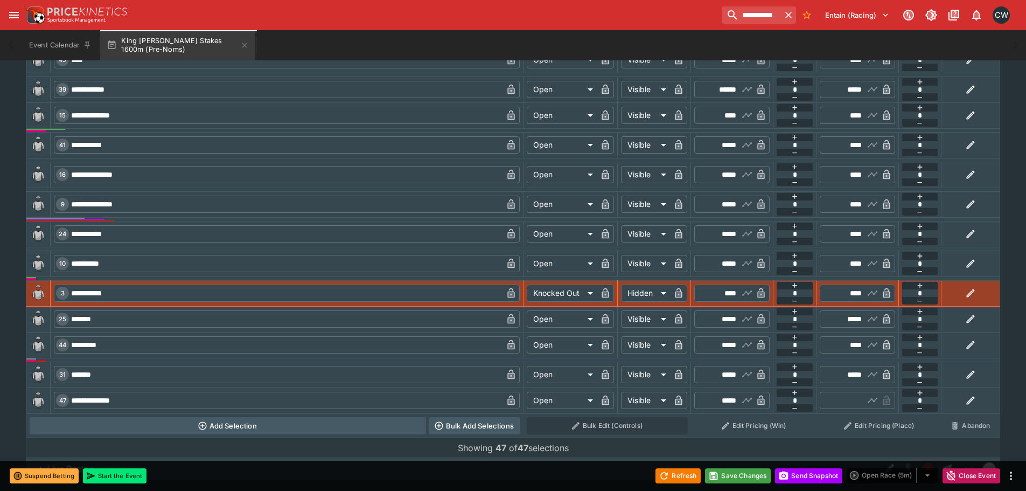
type input "****"
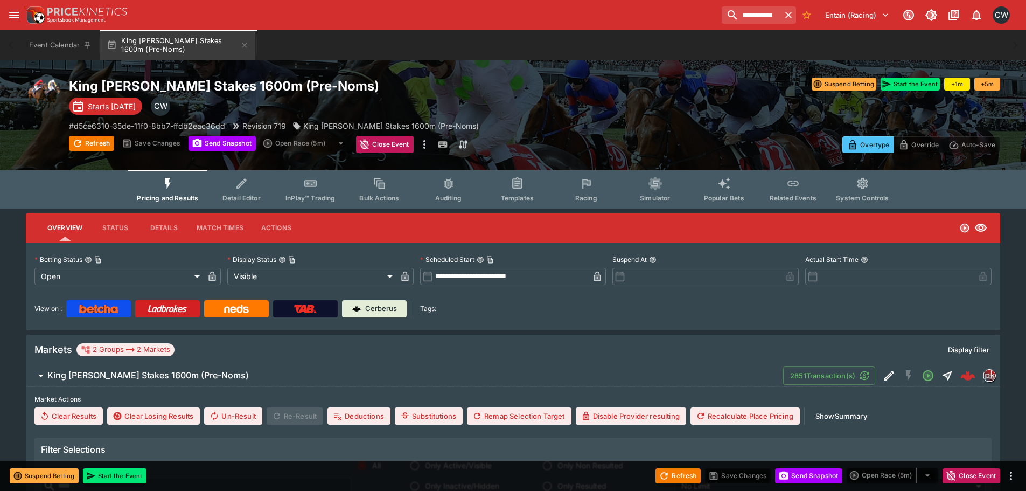
scroll to position [1491, 0]
